Goal: Information Seeking & Learning: Learn about a topic

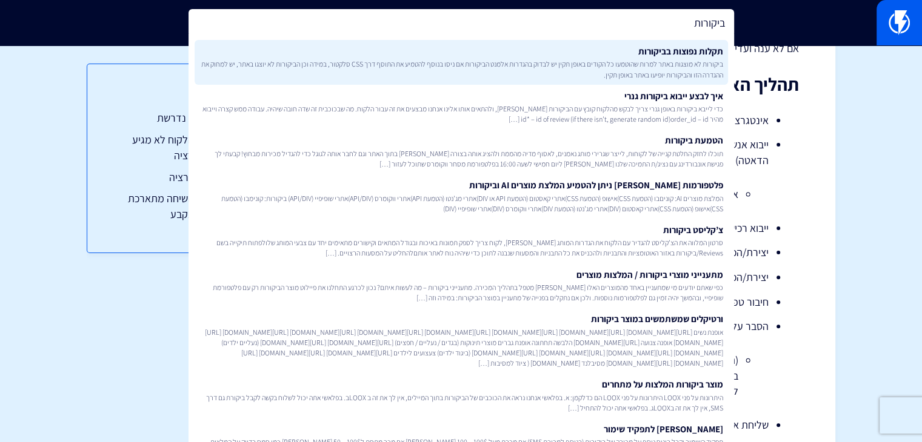
type input "ביקורות"
click at [654, 62] on span "ביקורות לא מוצגות באתר למרות שהוטמעו כל הקודים באופן תקין יש לבדוק בהגדרות אלמנ…" at bounding box center [461, 69] width 524 height 21
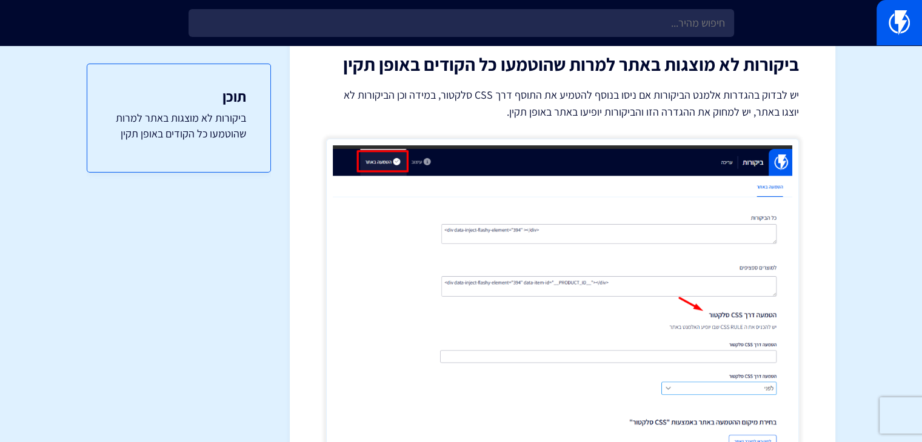
scroll to position [121, 0]
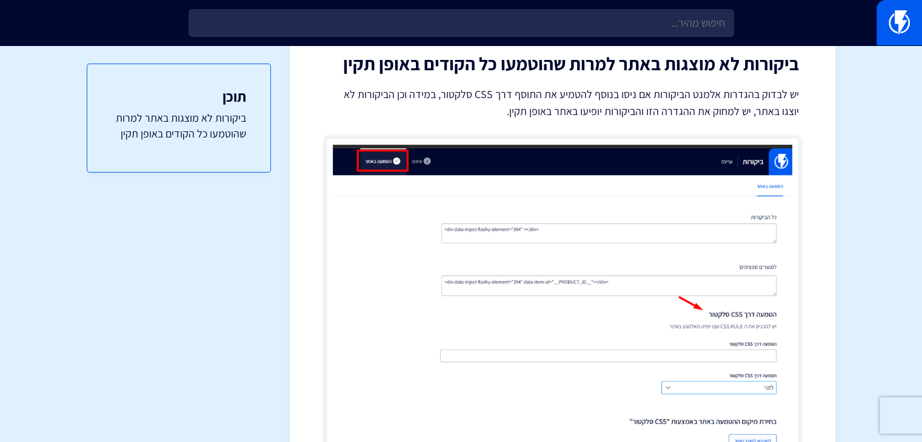
click at [585, 248] on img at bounding box center [562, 305] width 473 height 335
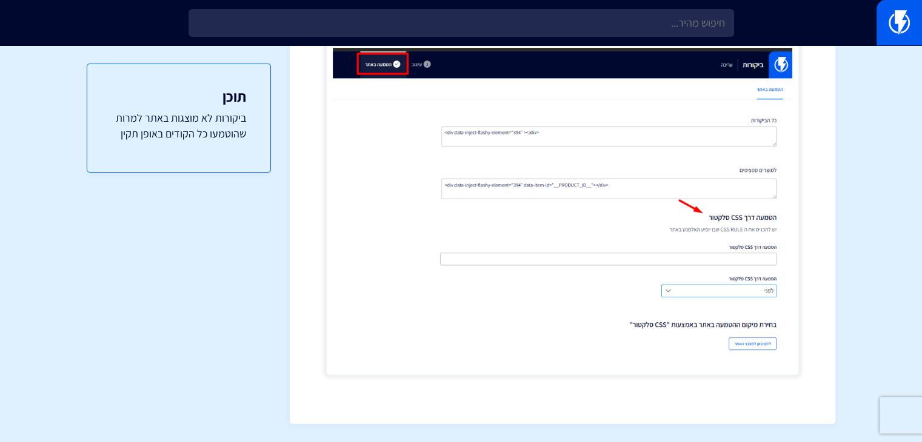
scroll to position [0, 0]
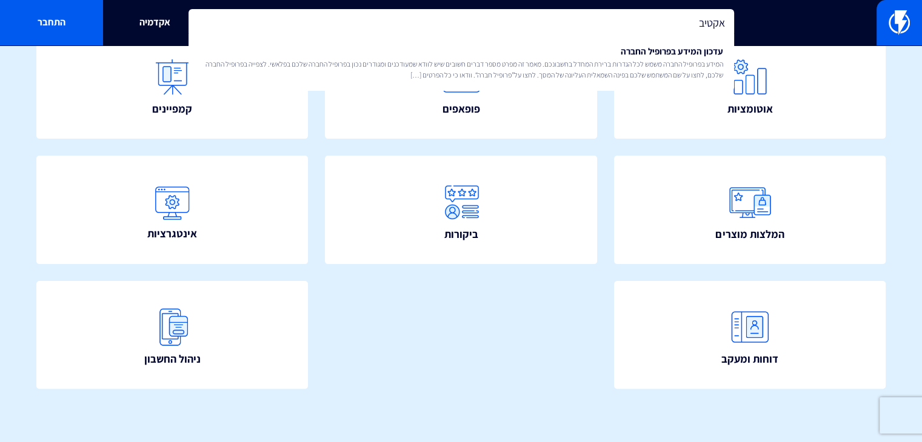
click at [616, 29] on input "אקטיב" at bounding box center [460, 23] width 545 height 28
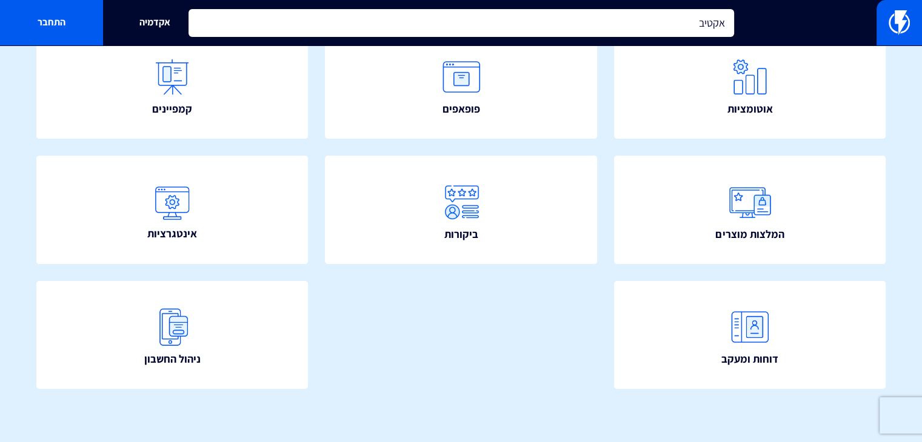
click at [618, 27] on input "אקטיב" at bounding box center [460, 23] width 545 height 28
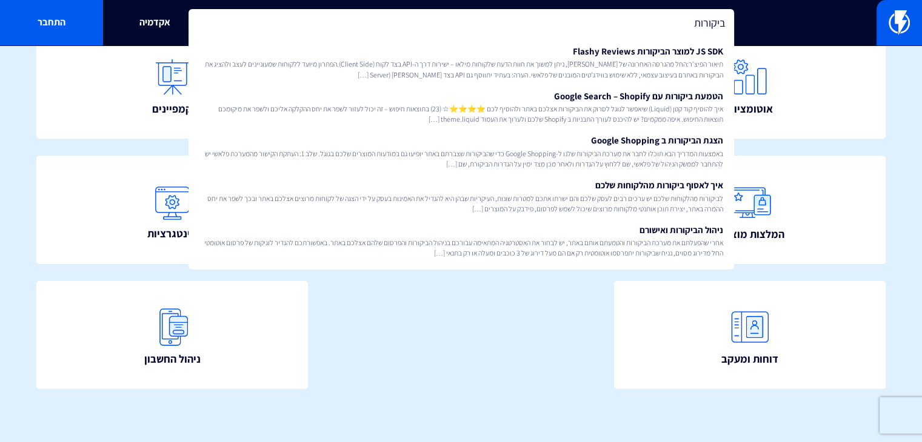
type input "ביקורות"
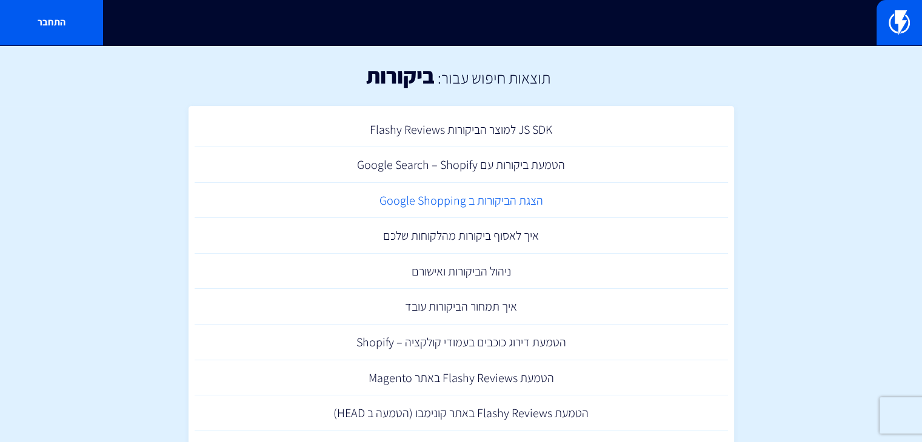
click at [463, 196] on link "הצגת הביקורות ב Google Shopping" at bounding box center [461, 201] width 533 height 36
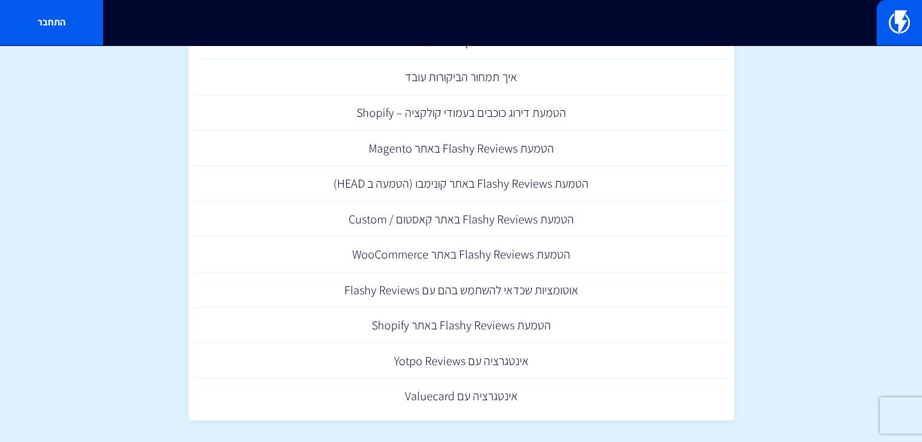
scroll to position [238, 0]
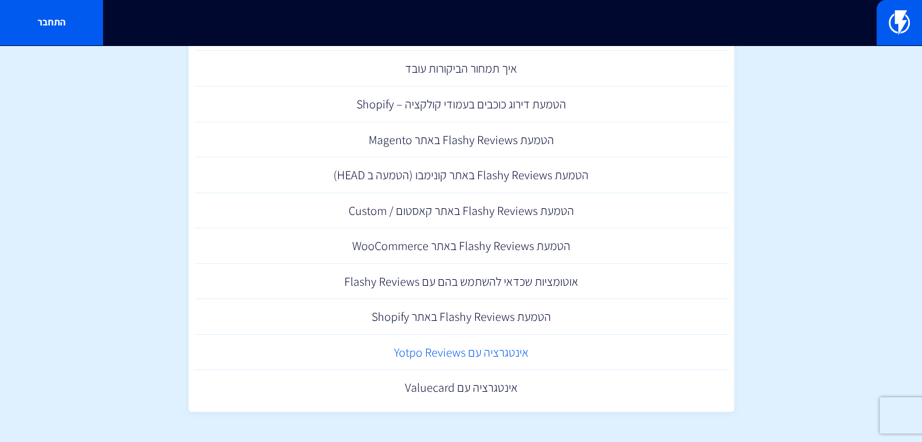
click at [497, 352] on link "אינטגרציה עם Yotpo Reviews" at bounding box center [461, 353] width 533 height 36
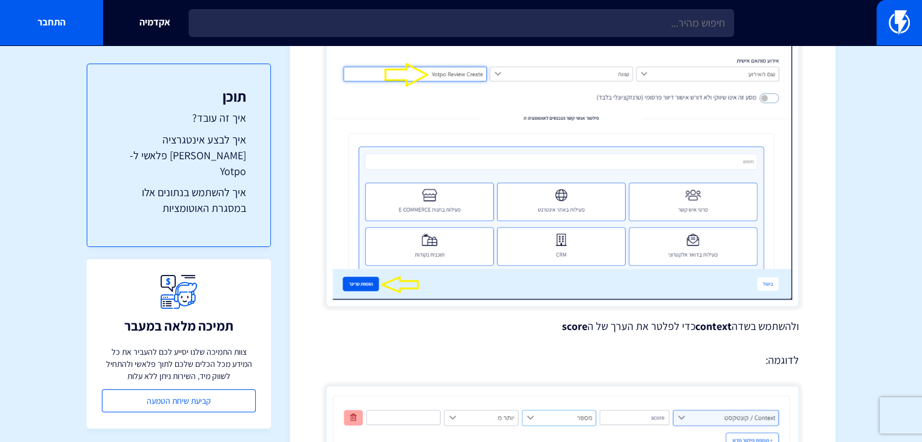
scroll to position [1917, 0]
